Goal: Task Accomplishment & Management: Complete application form

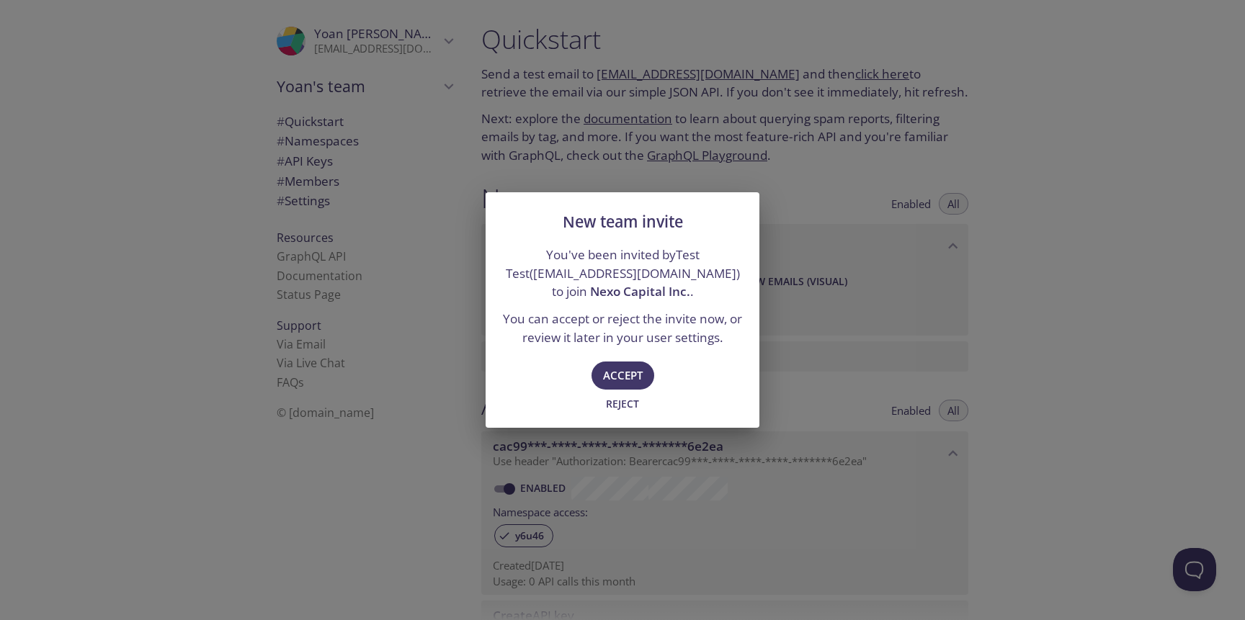
type input "Nexo Capital Inc."
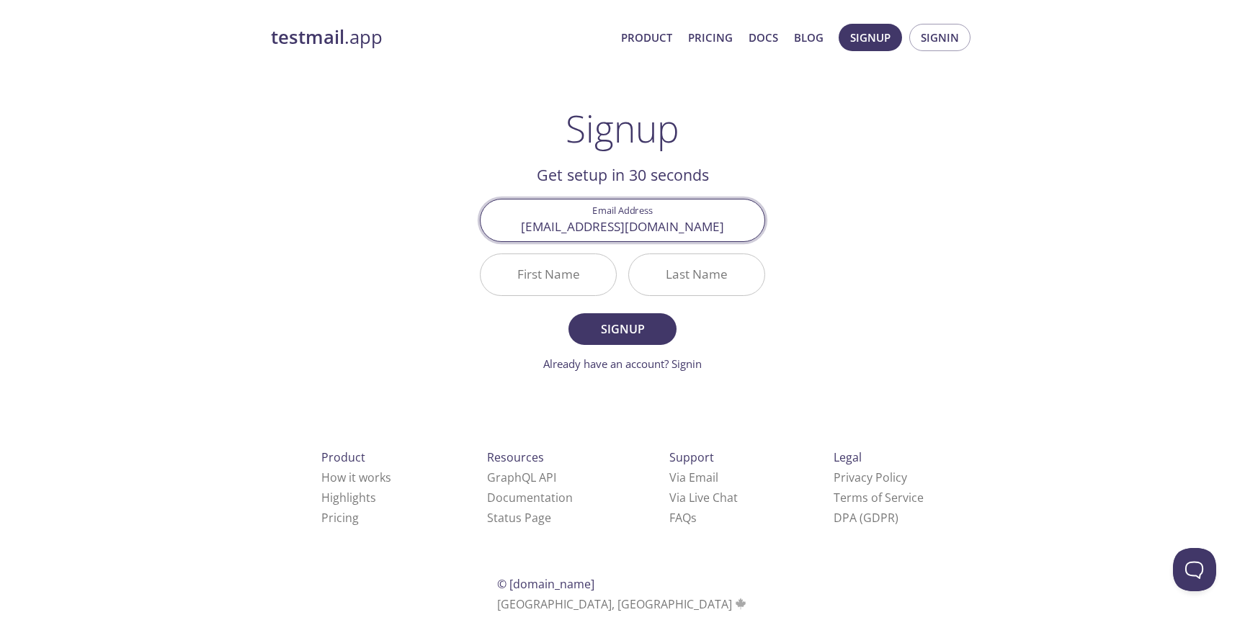
click at [563, 269] on input "First Name" at bounding box center [547, 274] width 135 height 41
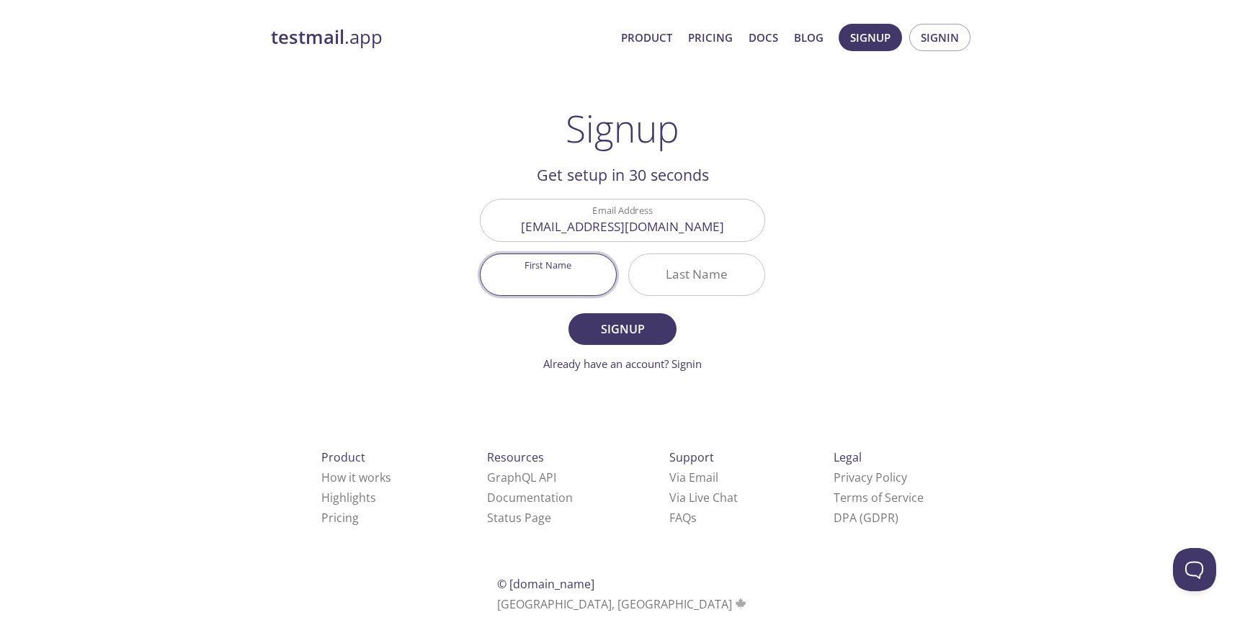
click at [574, 280] on input "First Name" at bounding box center [547, 274] width 135 height 41
click at [534, 272] on input "First Name" at bounding box center [547, 274] width 135 height 41
type input "Ъ"
type input "Yoan"
click at [705, 272] on input "Last Name" at bounding box center [696, 274] width 135 height 41
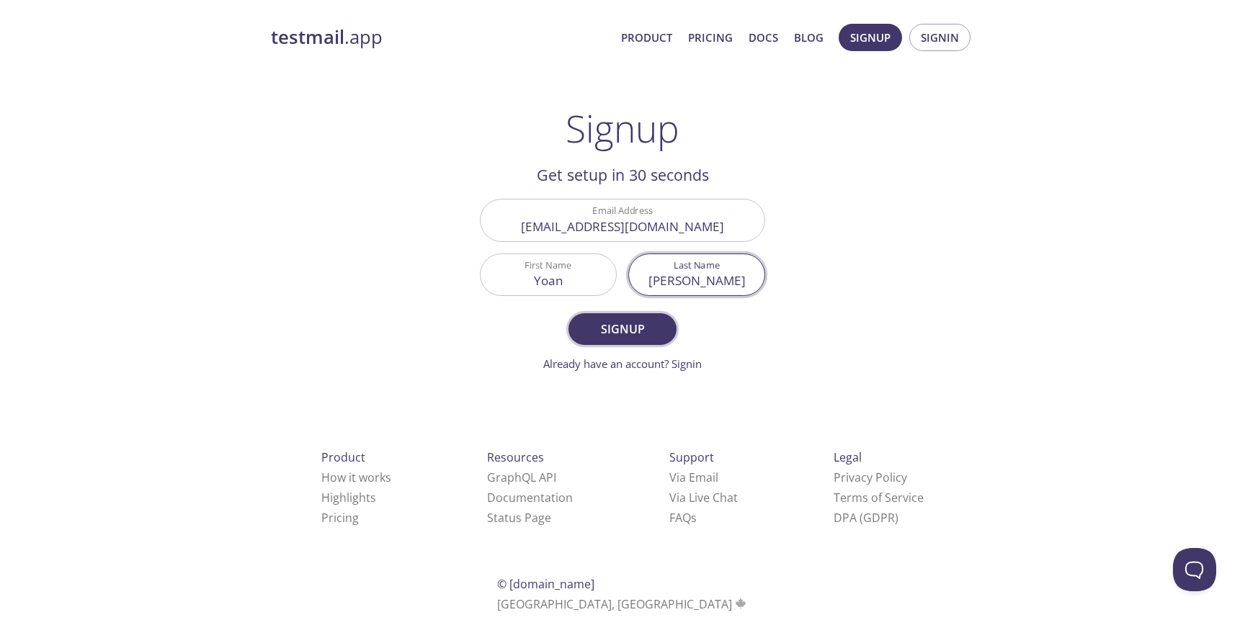
type input "[PERSON_NAME]"
click at [635, 326] on span "Signup" at bounding box center [622, 329] width 76 height 20
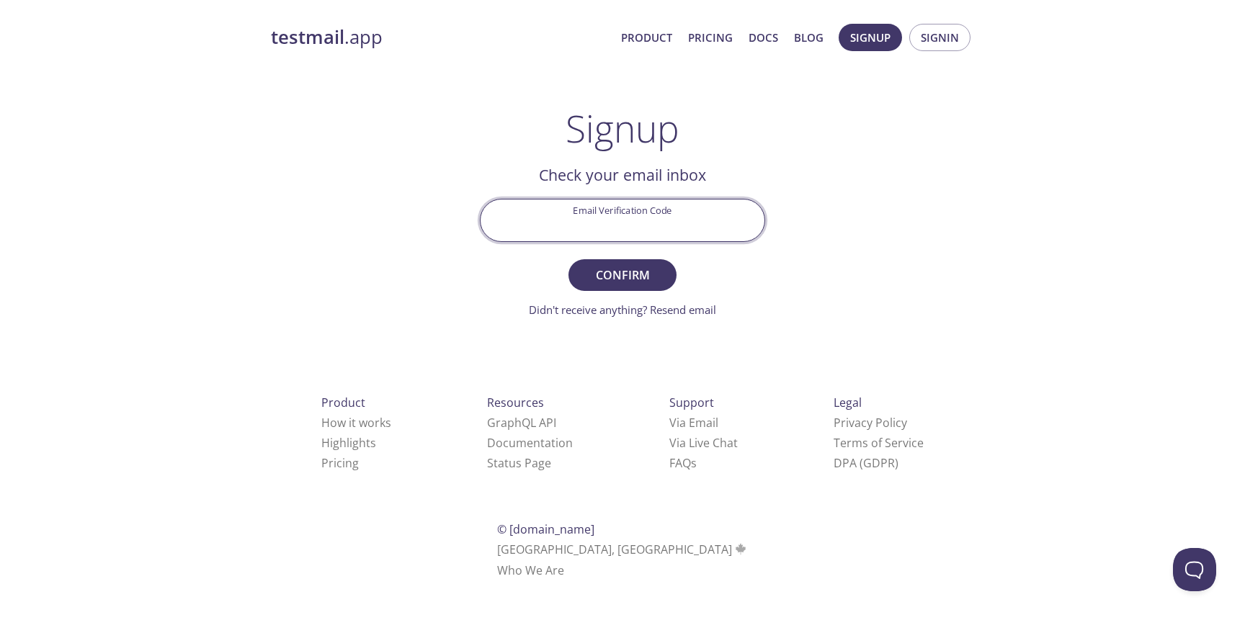
click at [637, 228] on input "Email Verification Code" at bounding box center [622, 220] width 284 height 41
paste input "U5NRLNS"
type input "U5NRLNS"
click at [645, 274] on span "Confirm" at bounding box center [622, 275] width 76 height 20
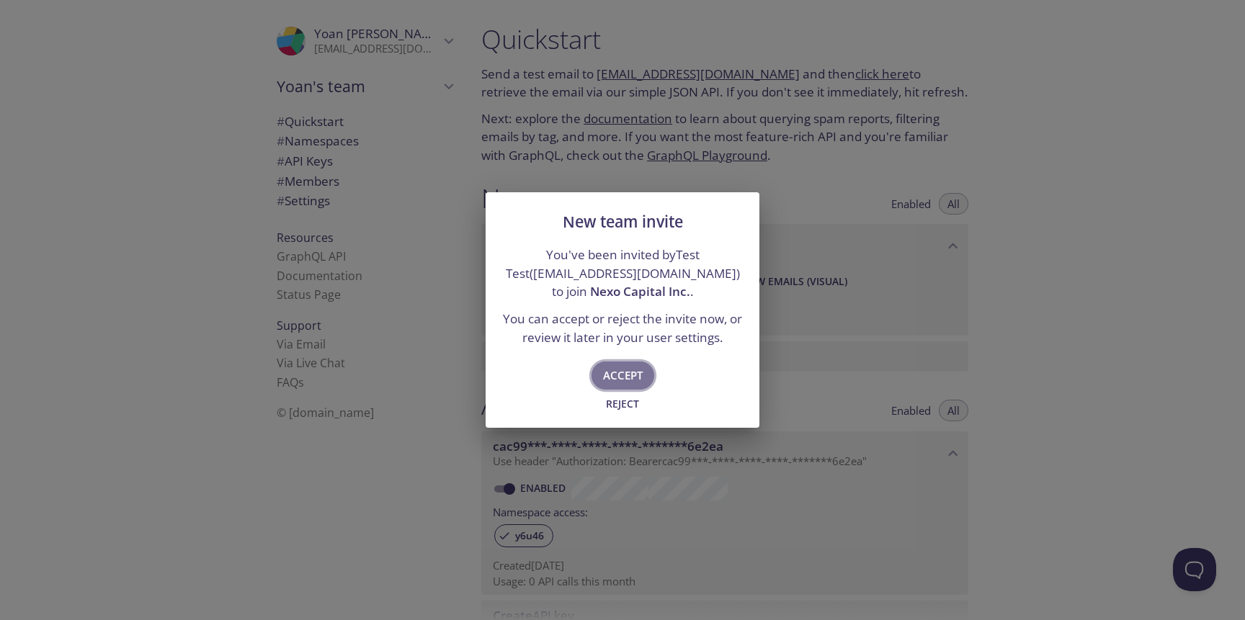
click at [627, 367] on span "Accept" at bounding box center [623, 375] width 40 height 19
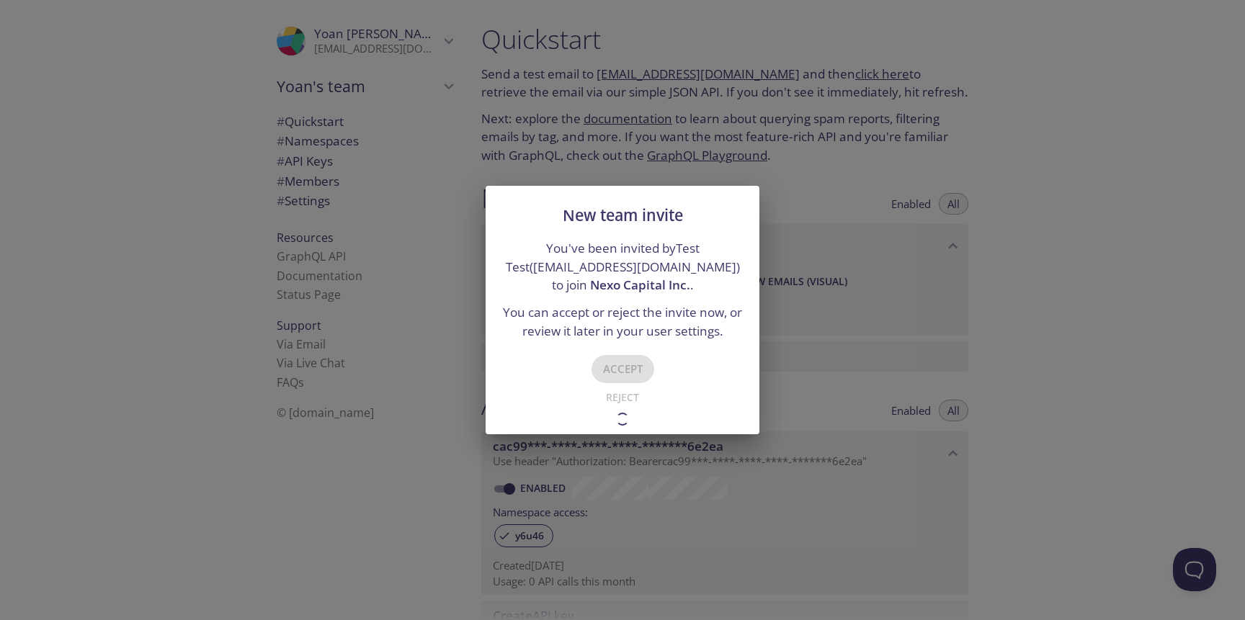
type input "Nexo Capital Inc."
